Goal: Navigation & Orientation: Find specific page/section

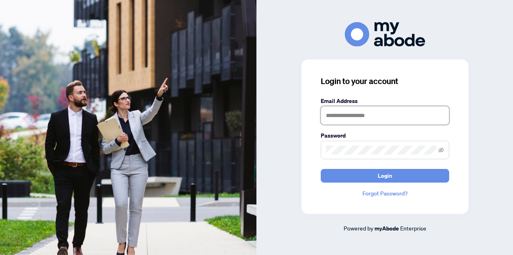
type input "**********"
click at [385, 175] on button "Login" at bounding box center [385, 176] width 128 height 14
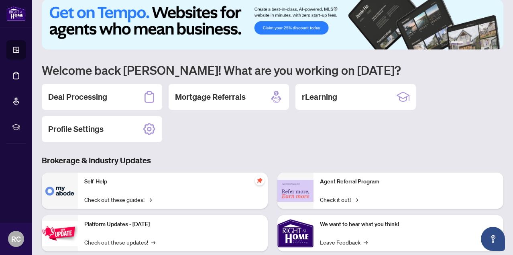
scroll to position [11, 0]
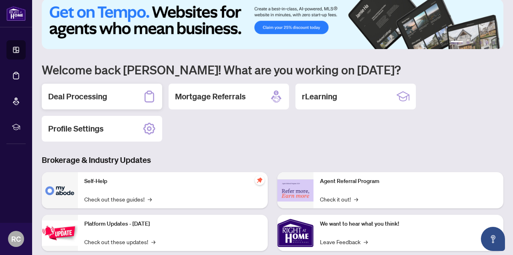
click at [143, 100] on icon at bounding box center [149, 96] width 13 height 13
